Goal: Information Seeking & Learning: Learn about a topic

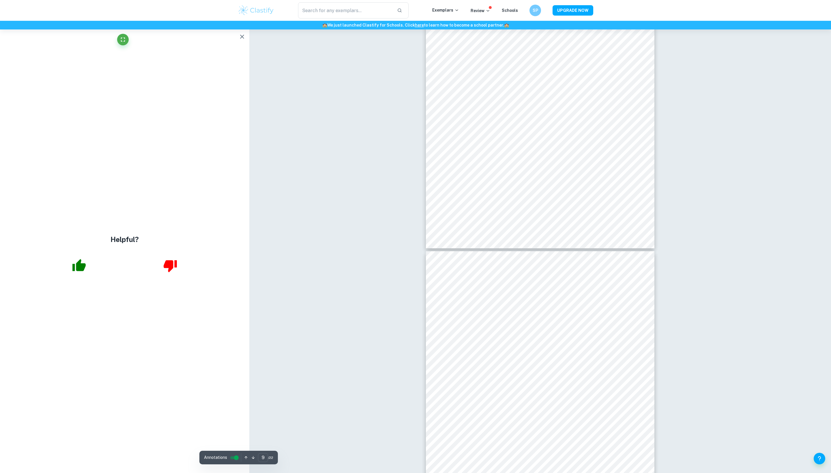
scroll to position [2841, 0]
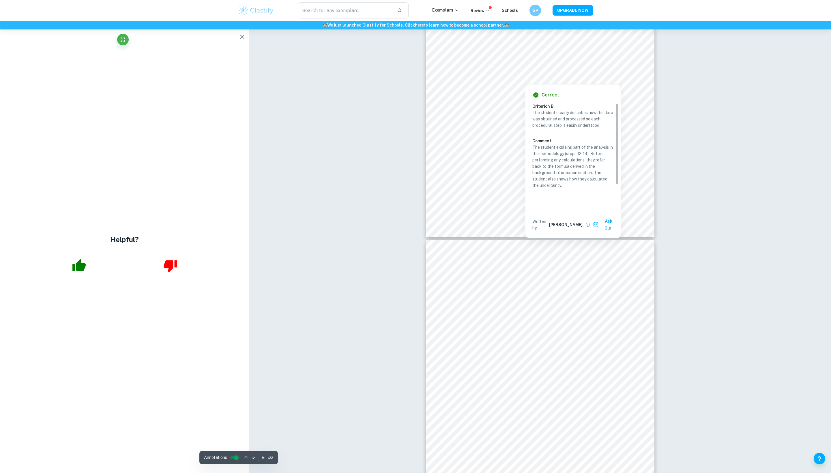
click at [467, 81] on div at bounding box center [525, 79] width 143 height 7
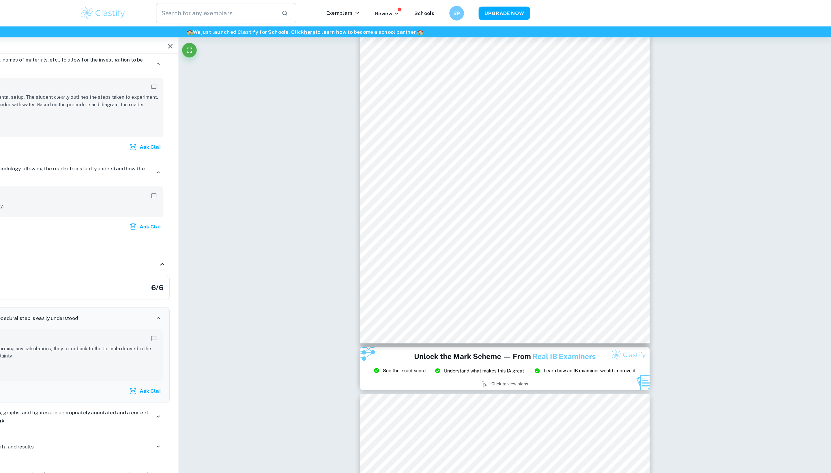
scroll to position [2439, 0]
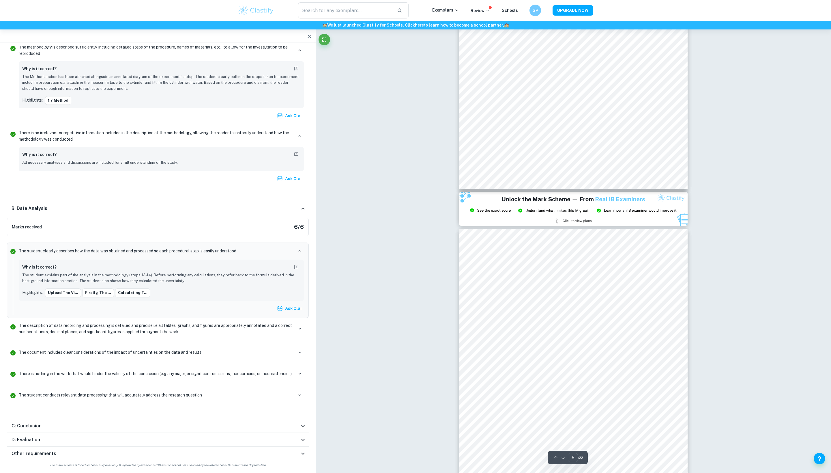
type input "9"
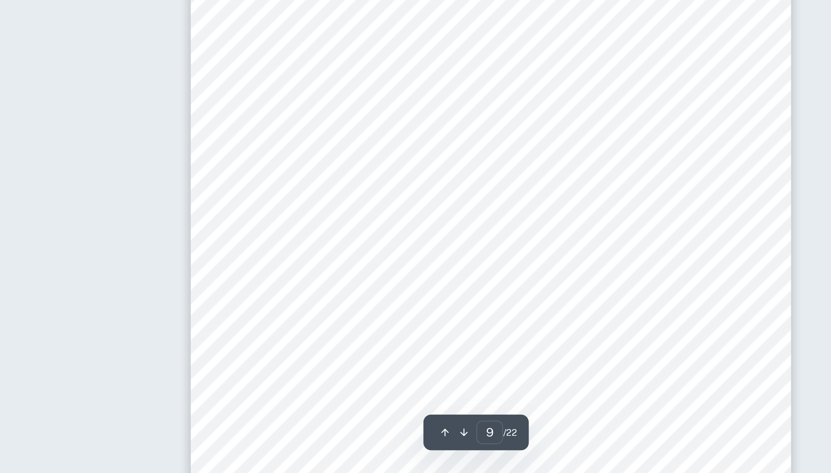
scroll to position [2590, 0]
